Goal: Task Accomplishment & Management: Use online tool/utility

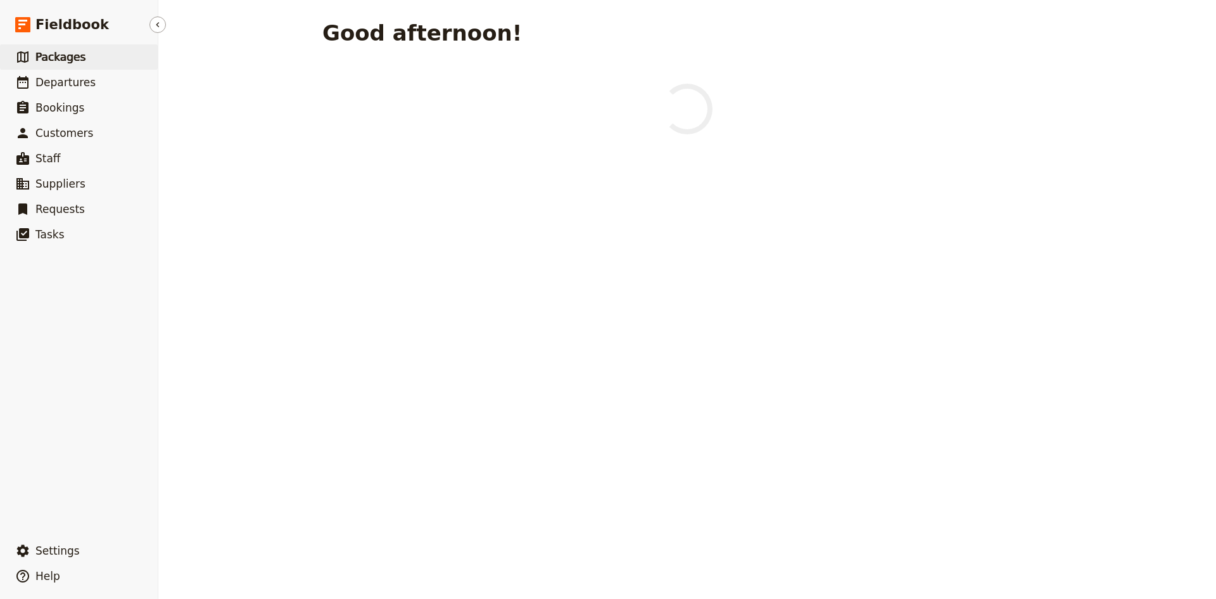
click at [58, 57] on span "Packages" at bounding box center [60, 57] width 50 height 13
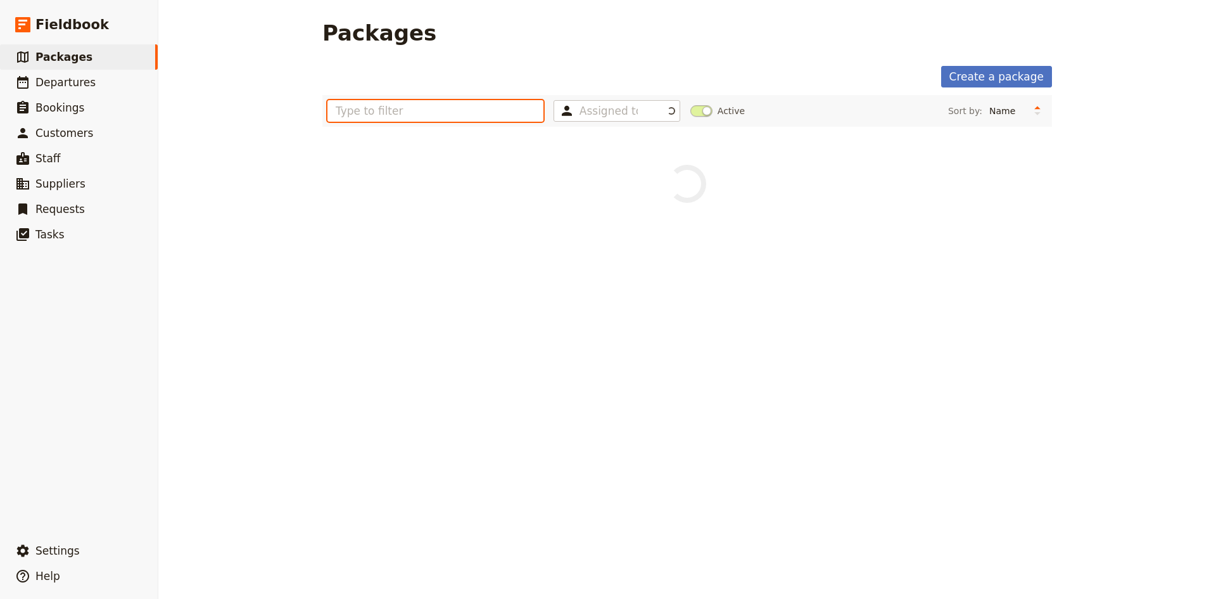
click at [416, 110] on input "text" at bounding box center [435, 111] width 216 height 22
click at [351, 108] on input "serrendipians" at bounding box center [435, 111] width 216 height 22
click at [419, 110] on input "serendipians" at bounding box center [435, 111] width 216 height 22
type input "s"
click at [397, 203] on main "Packages Create a package Assigned to Active Sort by: Name Number of departures…" at bounding box center [687, 130] width 760 height 261
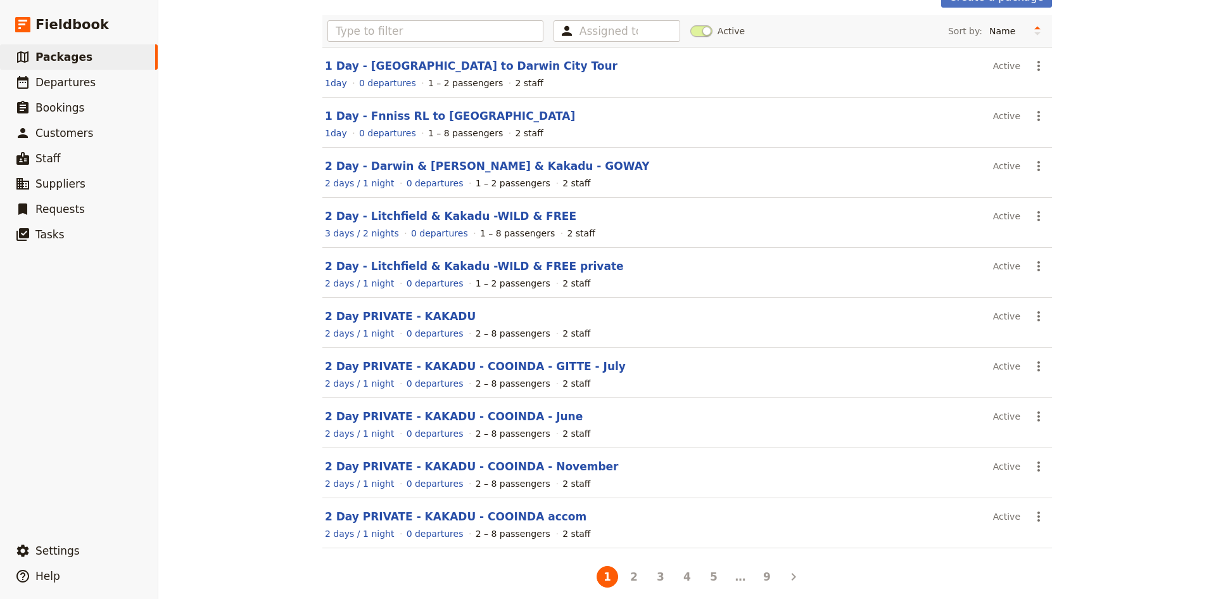
scroll to position [91, 0]
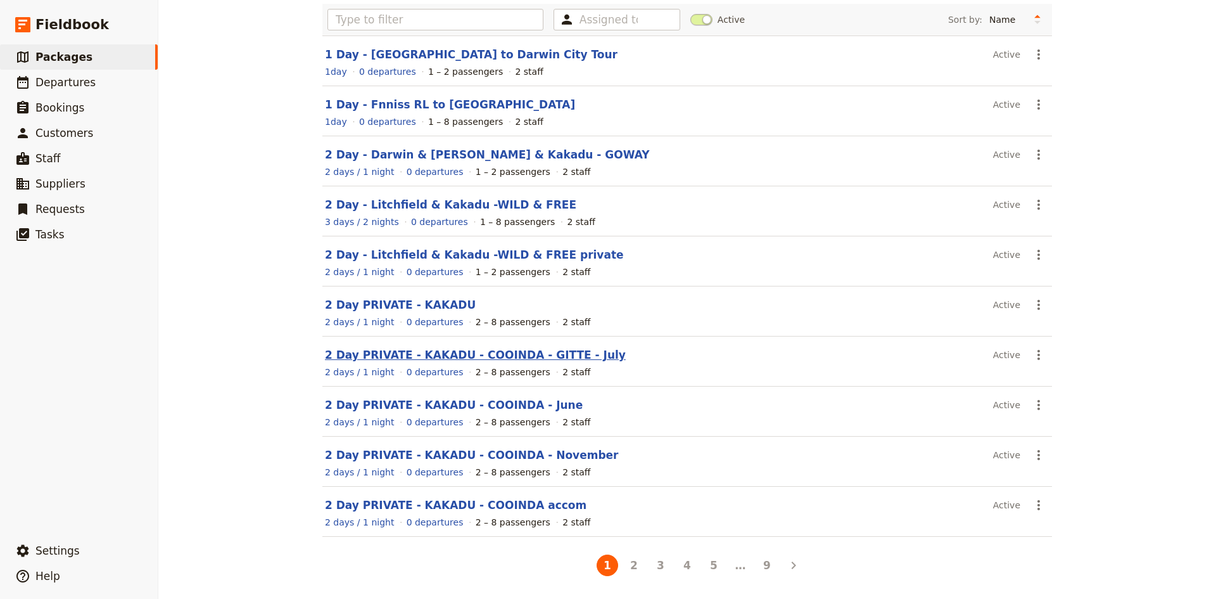
click at [477, 355] on link "2 Day PRIVATE - KAKADU - COOINDA - GITTE - July" at bounding box center [475, 354] width 301 height 13
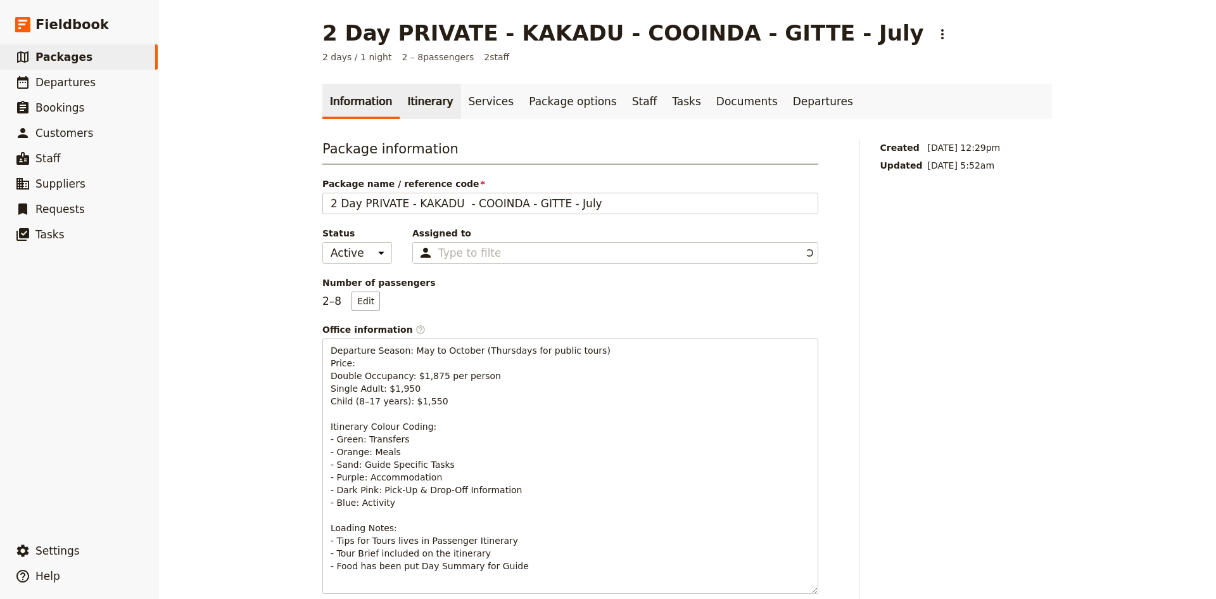
click at [416, 98] on link "Itinerary" at bounding box center [430, 101] width 61 height 35
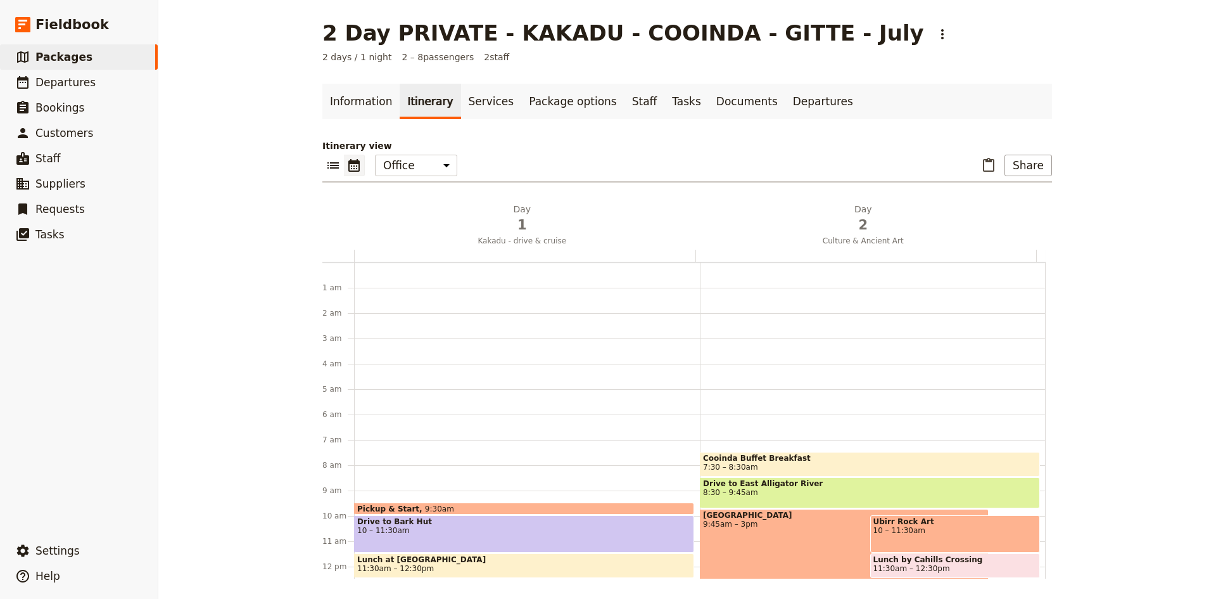
scroll to position [165, 0]
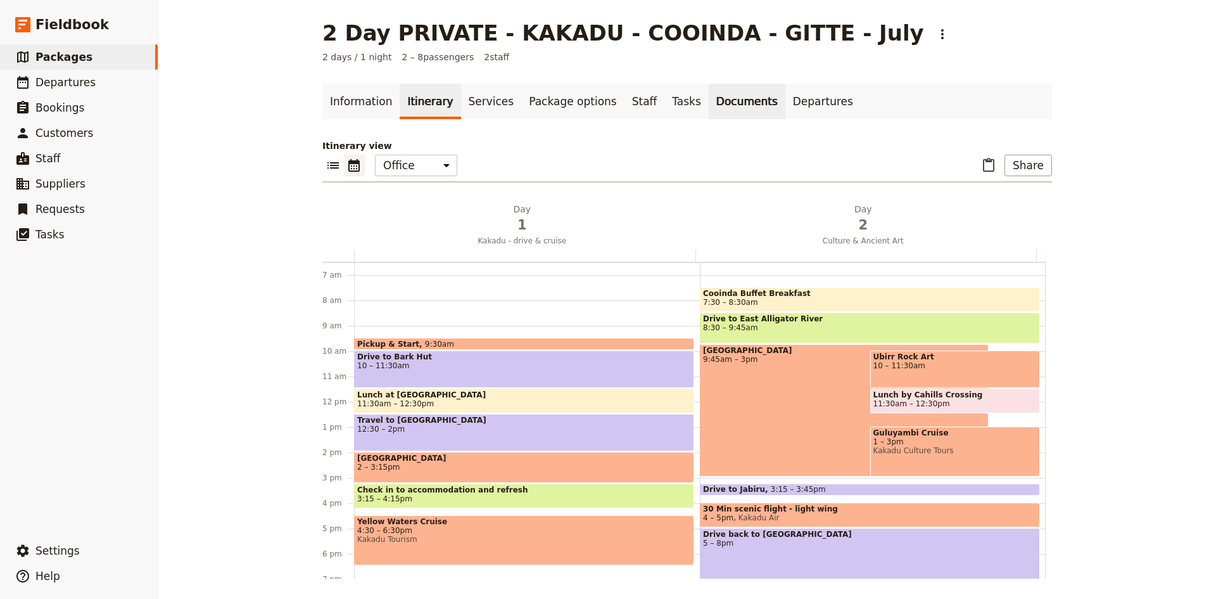
click at [709, 103] on link "Documents" at bounding box center [747, 101] width 77 height 35
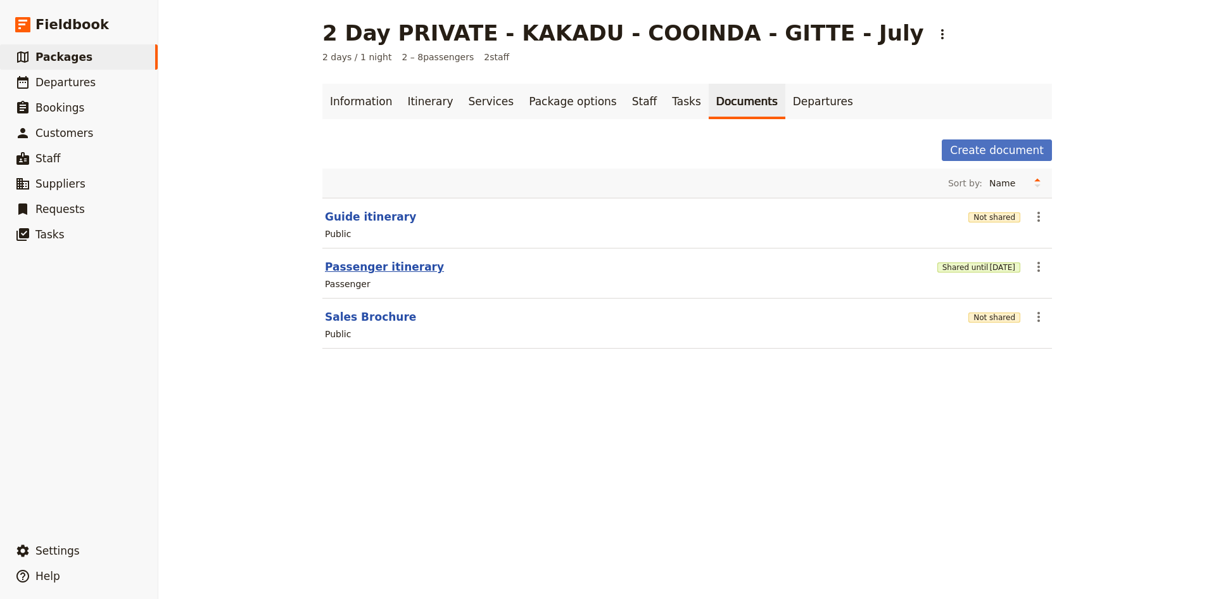
click at [377, 266] on button "Passenger itinerary" at bounding box center [384, 266] width 119 height 15
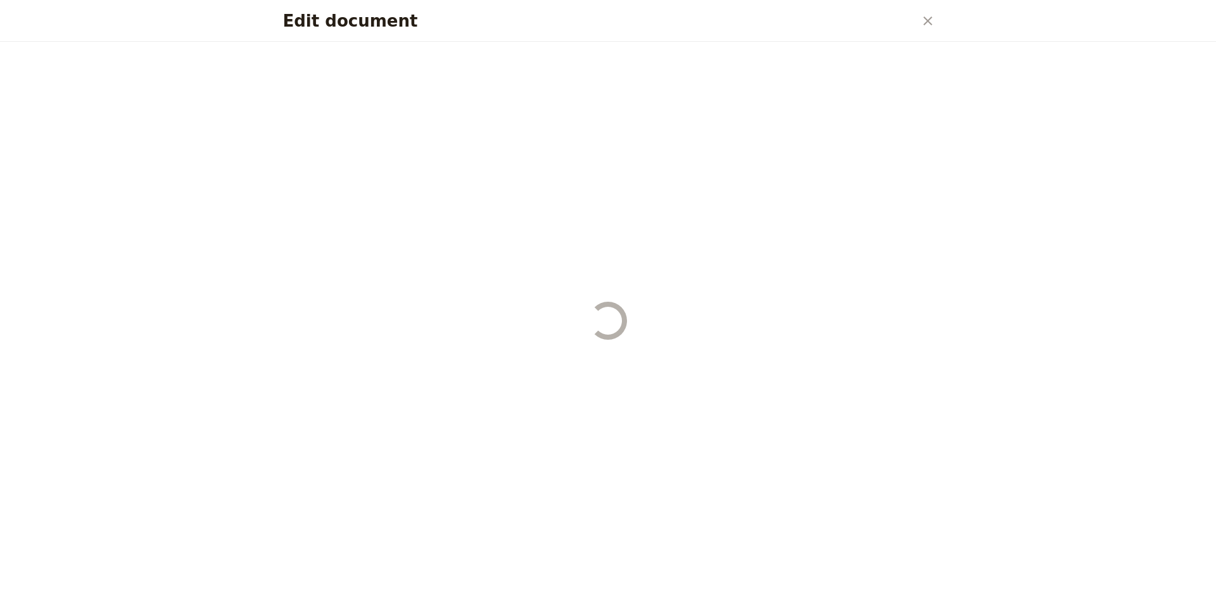
select select "PASSENGER"
select select "DEFAULT"
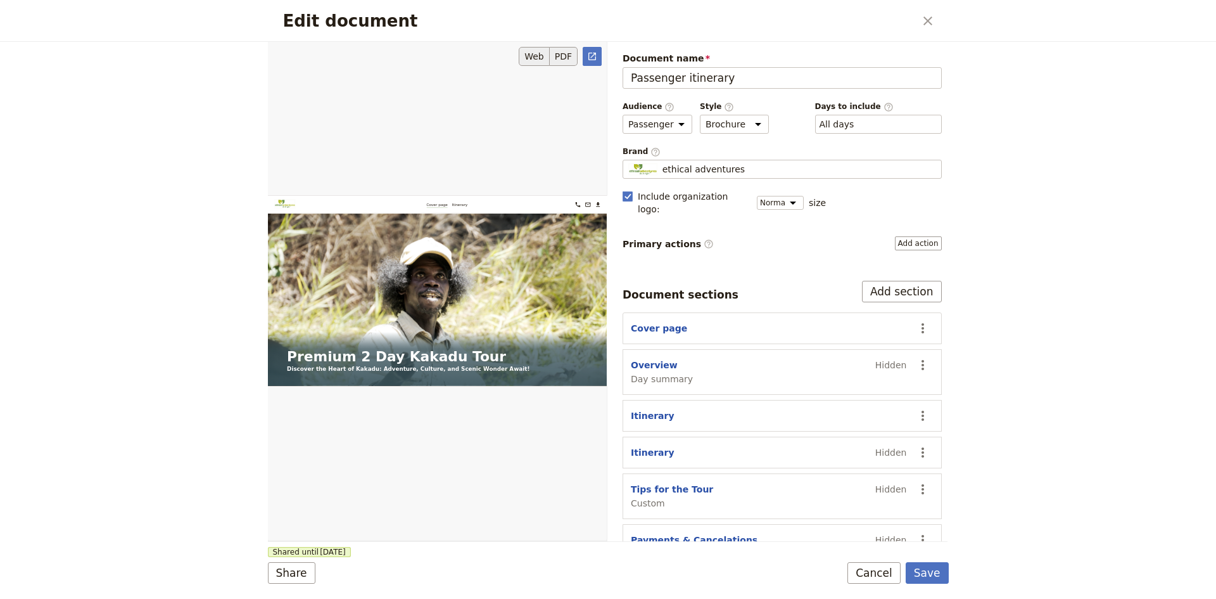
click at [566, 60] on button "PDF" at bounding box center [564, 56] width 28 height 19
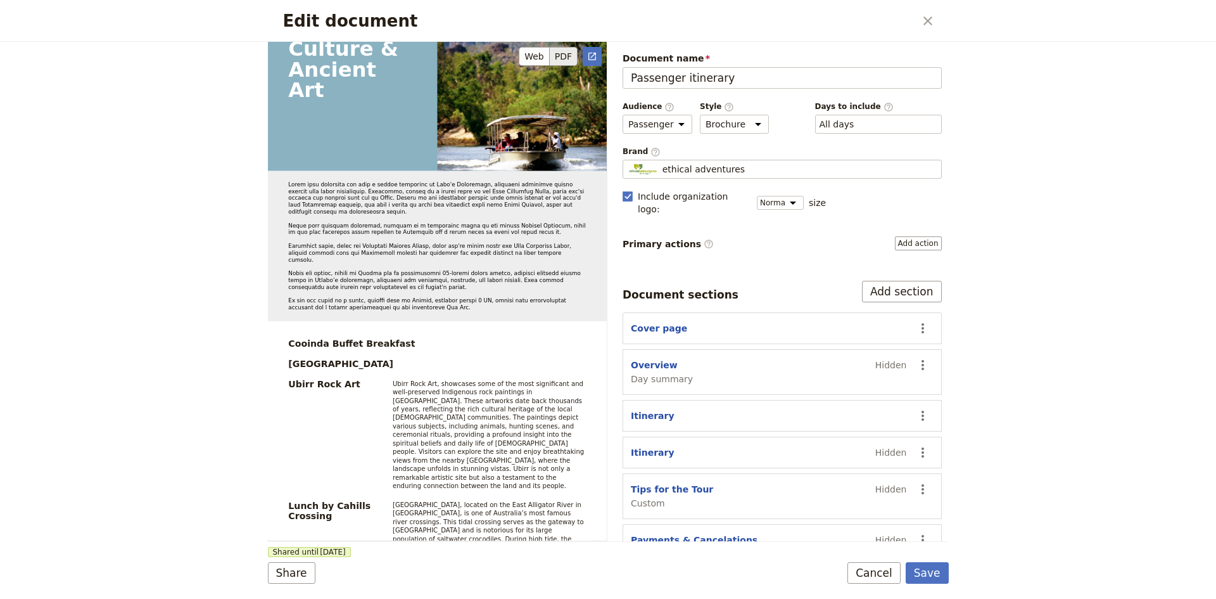
scroll to position [2672, 0]
